Goal: Task Accomplishment & Management: Use online tool/utility

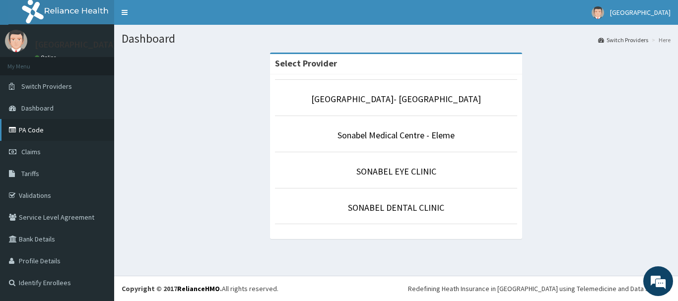
click at [36, 128] on link "PA Code" at bounding box center [57, 130] width 114 height 22
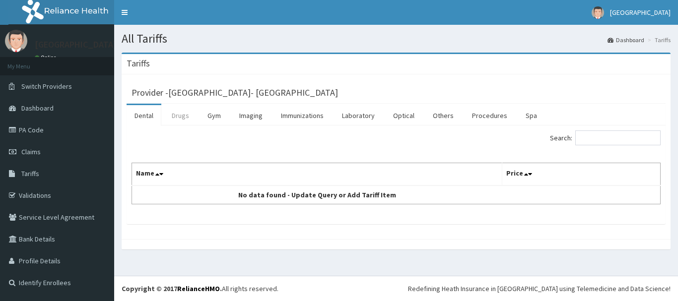
click at [185, 114] on link "Drugs" at bounding box center [180, 115] width 33 height 21
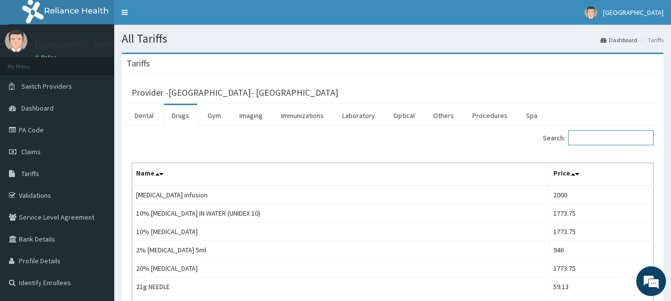
click at [585, 135] on input "Search:" at bounding box center [610, 138] width 85 height 15
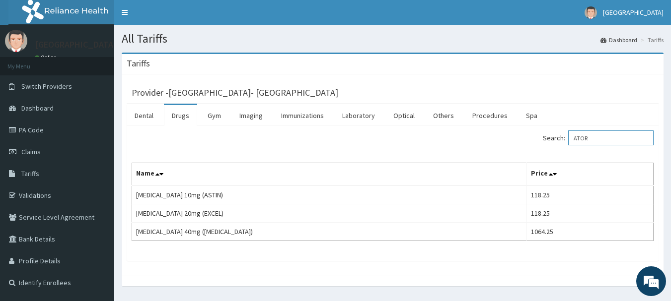
type input "ATOR"
click at [61, 153] on link "Claims" at bounding box center [57, 152] width 114 height 22
click at [32, 126] on link "PA Code" at bounding box center [57, 130] width 114 height 22
